Goal: Information Seeking & Learning: Learn about a topic

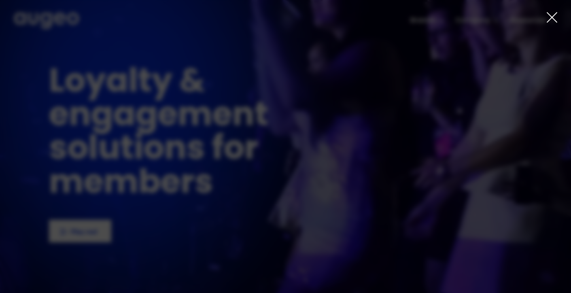
click at [551, 17] on icon at bounding box center [552, 18] width 10 height 10
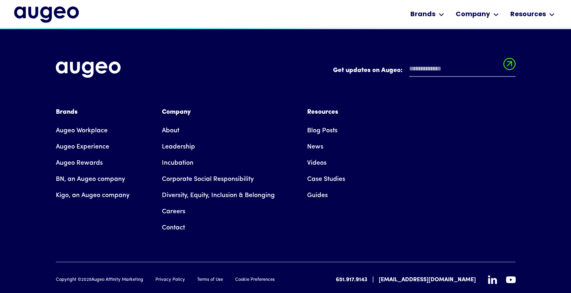
scroll to position [1832, 0]
click at [174, 123] on link "About" at bounding box center [170, 131] width 17 height 16
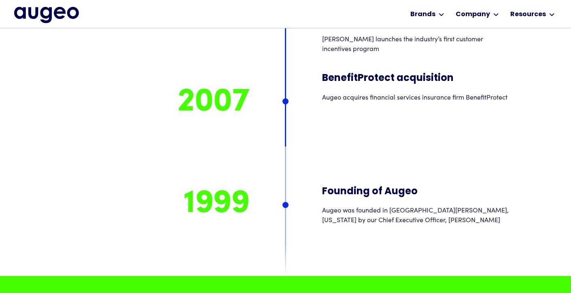
scroll to position [5937, 0]
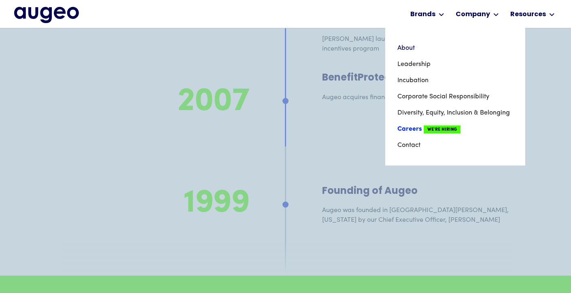
click at [423, 127] on link "Careers We're Hiring" at bounding box center [455, 129] width 116 height 16
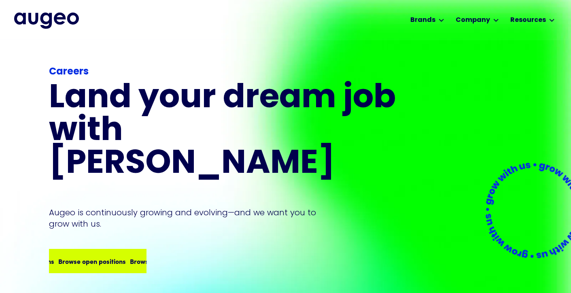
scroll to position [1, 0]
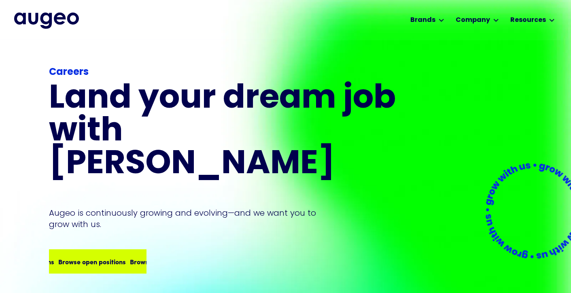
click at [105, 256] on div "Browse open positions" at bounding box center [105, 261] width 68 height 10
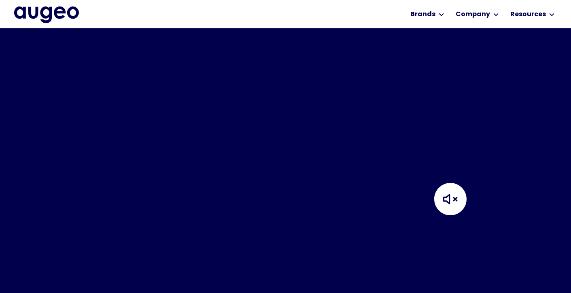
scroll to position [325, 0]
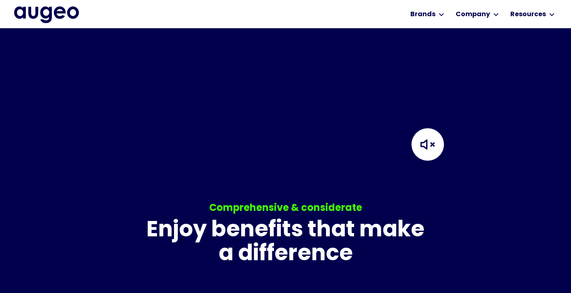
click at [432, 116] on img at bounding box center [427, 144] width 81 height 81
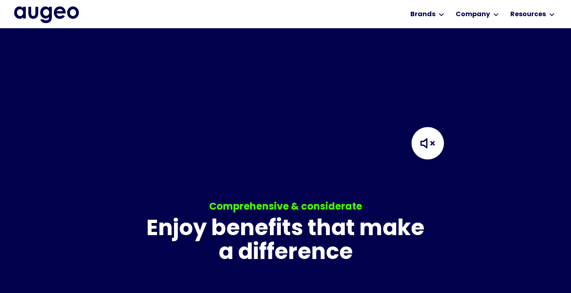
scroll to position [455, 0]
click at [432, 107] on img at bounding box center [427, 143] width 81 height 81
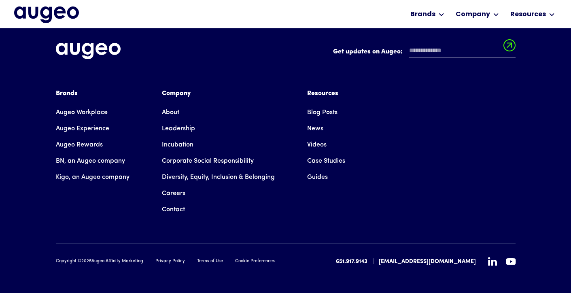
scroll to position [2106, 0]
